Goal: Check status

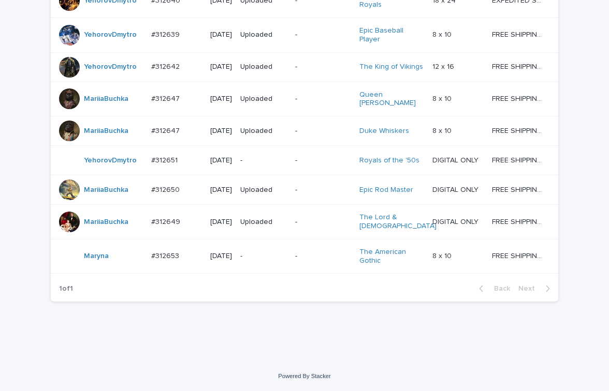
scroll to position [918, 0]
